Goal: Find contact information: Find contact information

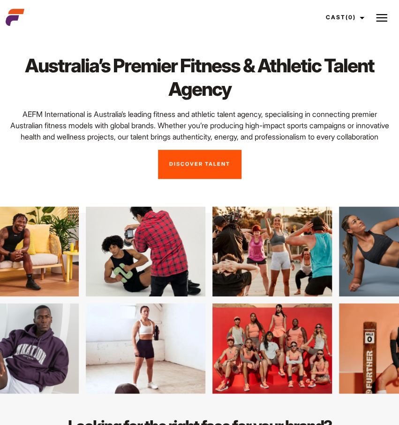
click at [378, 15] on img at bounding box center [381, 17] width 11 height 11
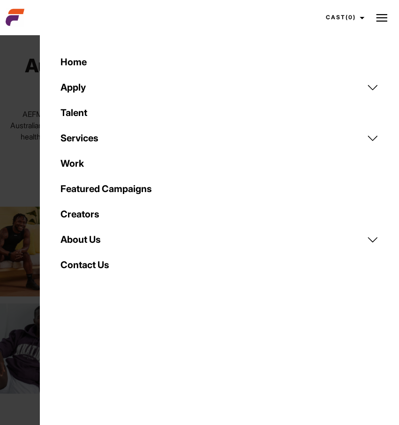
click at [236, 234] on link "About Us" at bounding box center [220, 239] width 330 height 25
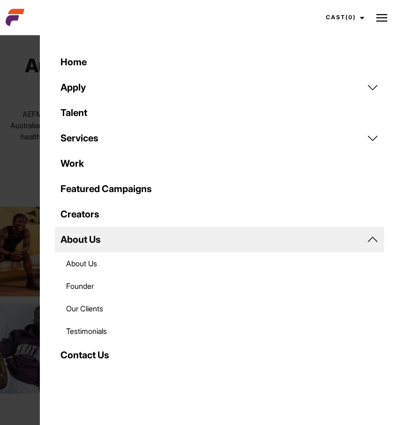
click at [236, 234] on link "About Us" at bounding box center [220, 239] width 330 height 25
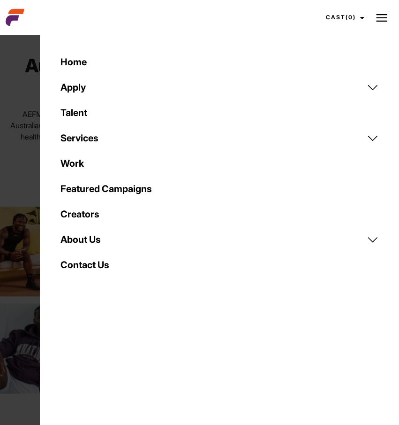
click at [236, 268] on link "Contact Us" at bounding box center [220, 264] width 330 height 25
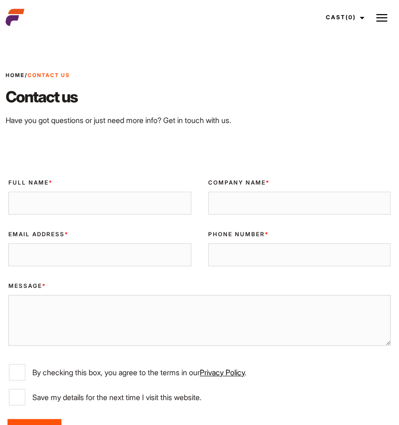
click at [385, 20] on img at bounding box center [381, 17] width 11 height 11
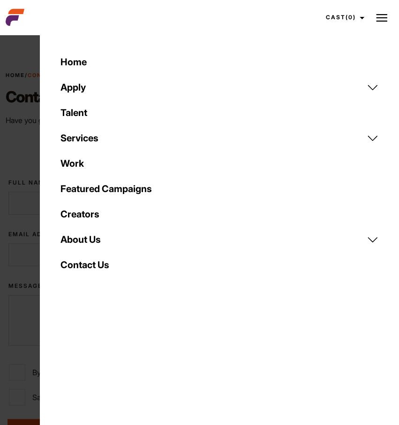
click at [368, 88] on link "Apply" at bounding box center [220, 87] width 330 height 25
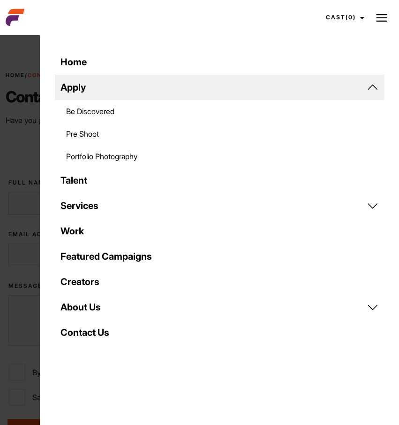
click at [368, 88] on link "Apply" at bounding box center [220, 87] width 330 height 25
